Goal: Transaction & Acquisition: Purchase product/service

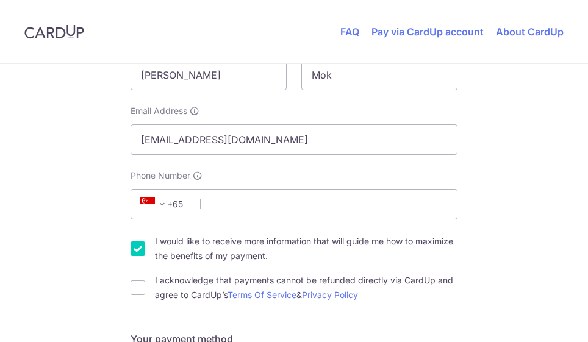
scroll to position [264, 0]
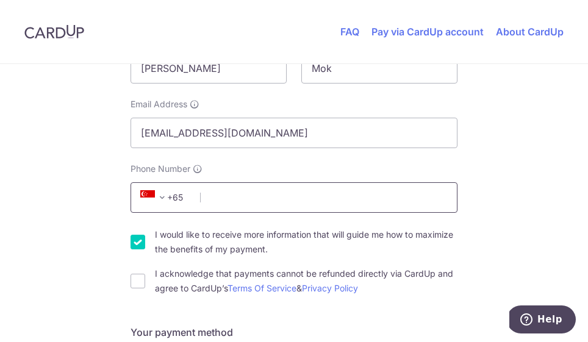
click at [267, 203] on input "Phone Number" at bounding box center [294, 197] width 327 height 31
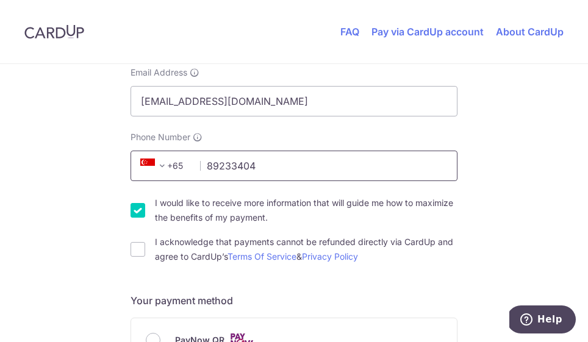
scroll to position [323, 0]
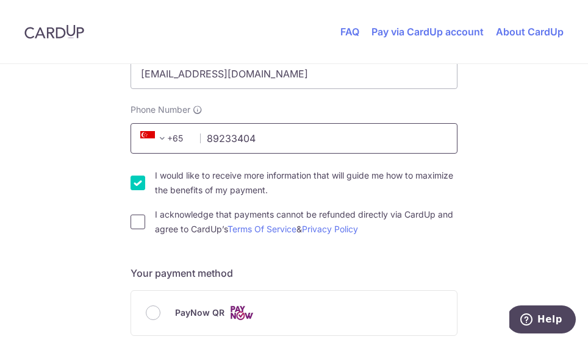
type input "89233404"
click at [135, 222] on input "I acknowledge that payments cannot be refunded directly via CardUp and agree to…" at bounding box center [138, 222] width 15 height 15
checkbox input "true"
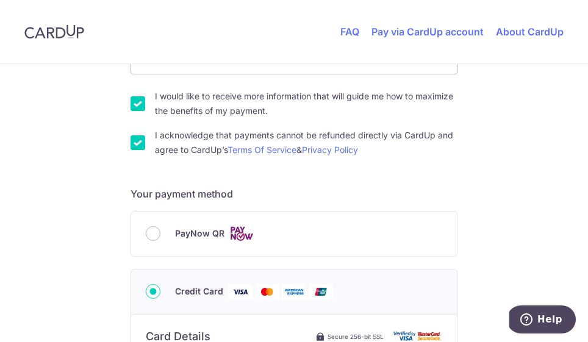
scroll to position [406, 0]
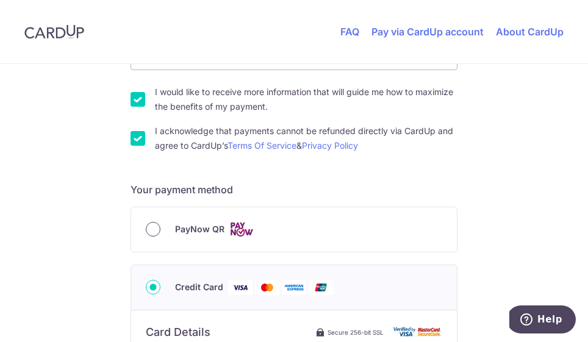
click at [152, 229] on input "PayNow QR" at bounding box center [153, 229] width 15 height 15
radio input "true"
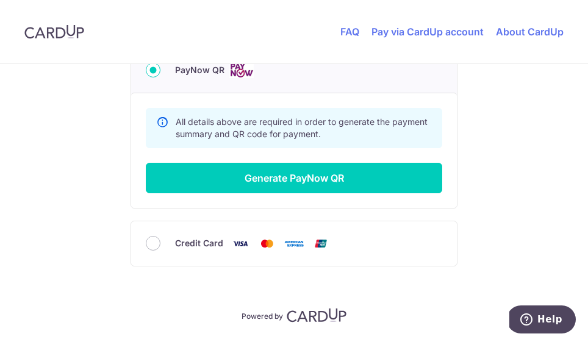
scroll to position [579, 0]
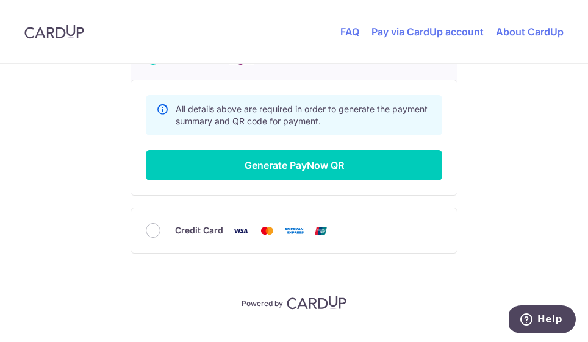
click at [249, 190] on div "Summary Total Payable SGD 1,000.00 All details above are required in order to g…" at bounding box center [294, 137] width 326 height 115
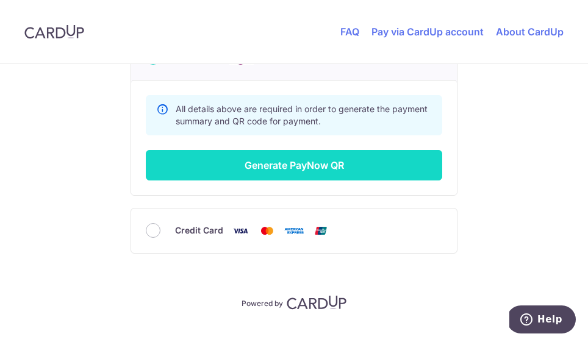
click at [268, 167] on button "Generate PayNow QR" at bounding box center [294, 165] width 297 height 31
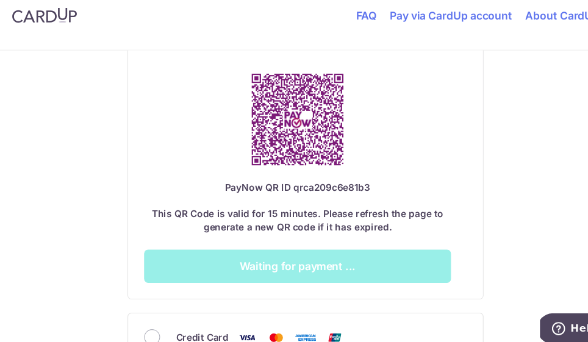
scroll to position [760, 0]
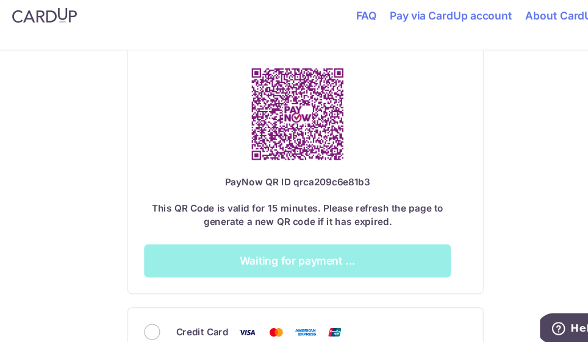
click at [236, 248] on div "Payment will be made to "CARDUP PTE. LTD. - TRUST ACCOUNT" on behalf of HEI HOM…" at bounding box center [287, 137] width 282 height 271
click at [269, 124] on img at bounding box center [287, 123] width 112 height 112
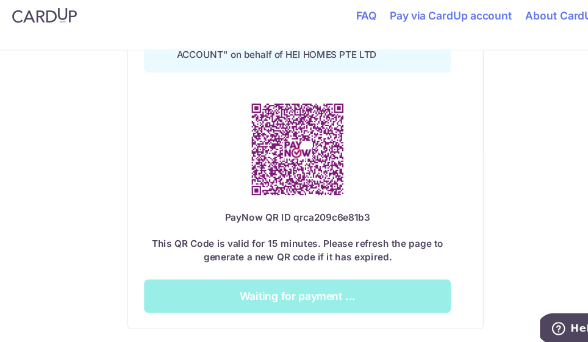
click at [299, 155] on img at bounding box center [287, 155] width 112 height 112
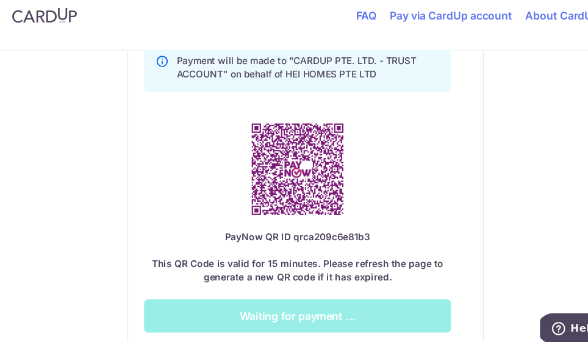
scroll to position [701, 0]
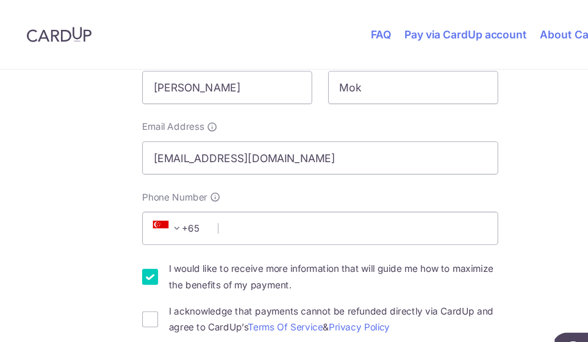
scroll to position [336, 0]
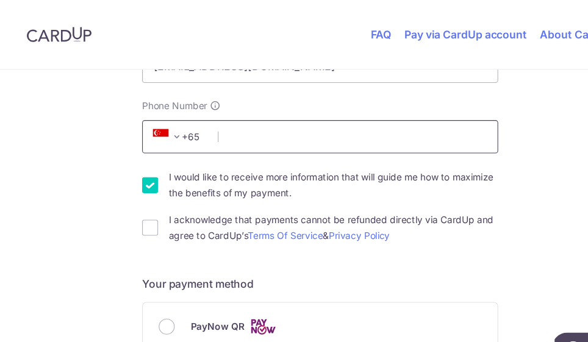
click at [234, 115] on input "Phone Number" at bounding box center [294, 125] width 327 height 31
type input "89233404"
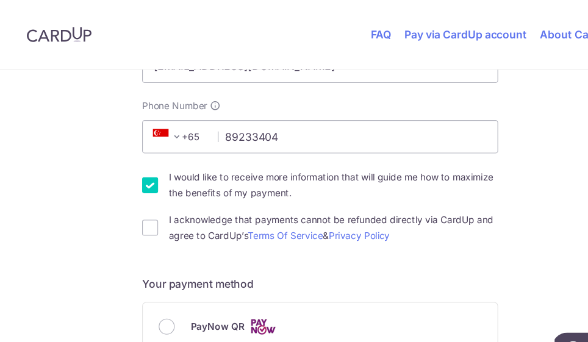
click at [49, 226] on div "You are paying HEI HOMES PTE LTD HEI HOMES PTE LTD uses CardUp to accept paymen…" at bounding box center [294, 343] width 588 height 1231
click at [138, 213] on input "I acknowledge that payments cannot be refunded directly via CardUp and agree to…" at bounding box center [138, 209] width 15 height 15
checkbox input "true"
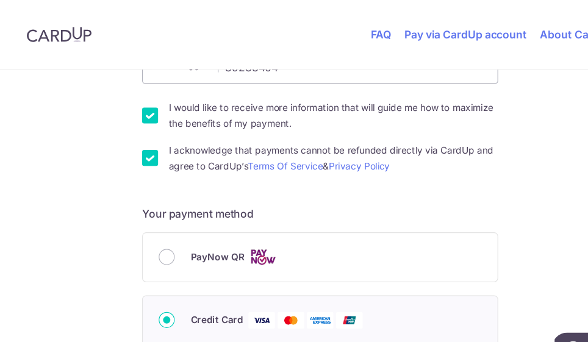
scroll to position [411, 0]
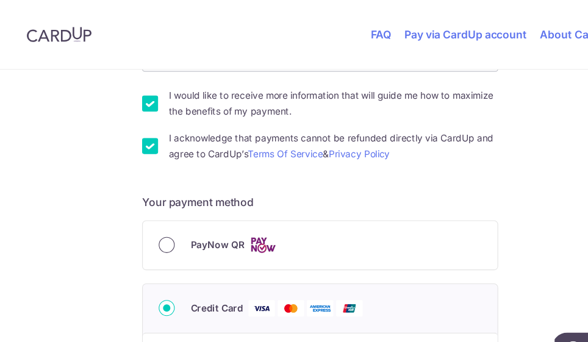
click at [155, 228] on input "PayNow QR" at bounding box center [153, 225] width 15 height 15
radio input "true"
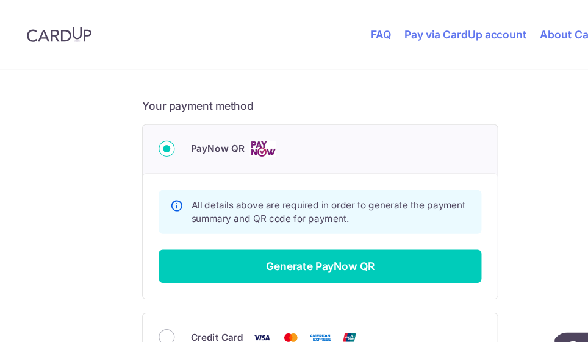
scroll to position [501, 0]
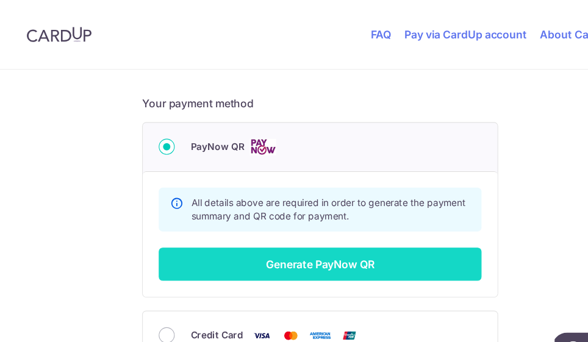
click at [205, 233] on button "Generate PayNow QR" at bounding box center [294, 243] width 297 height 31
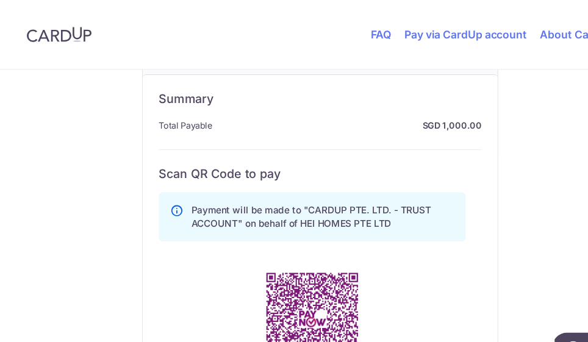
scroll to position [684, 0]
